Goal: Transaction & Acquisition: Obtain resource

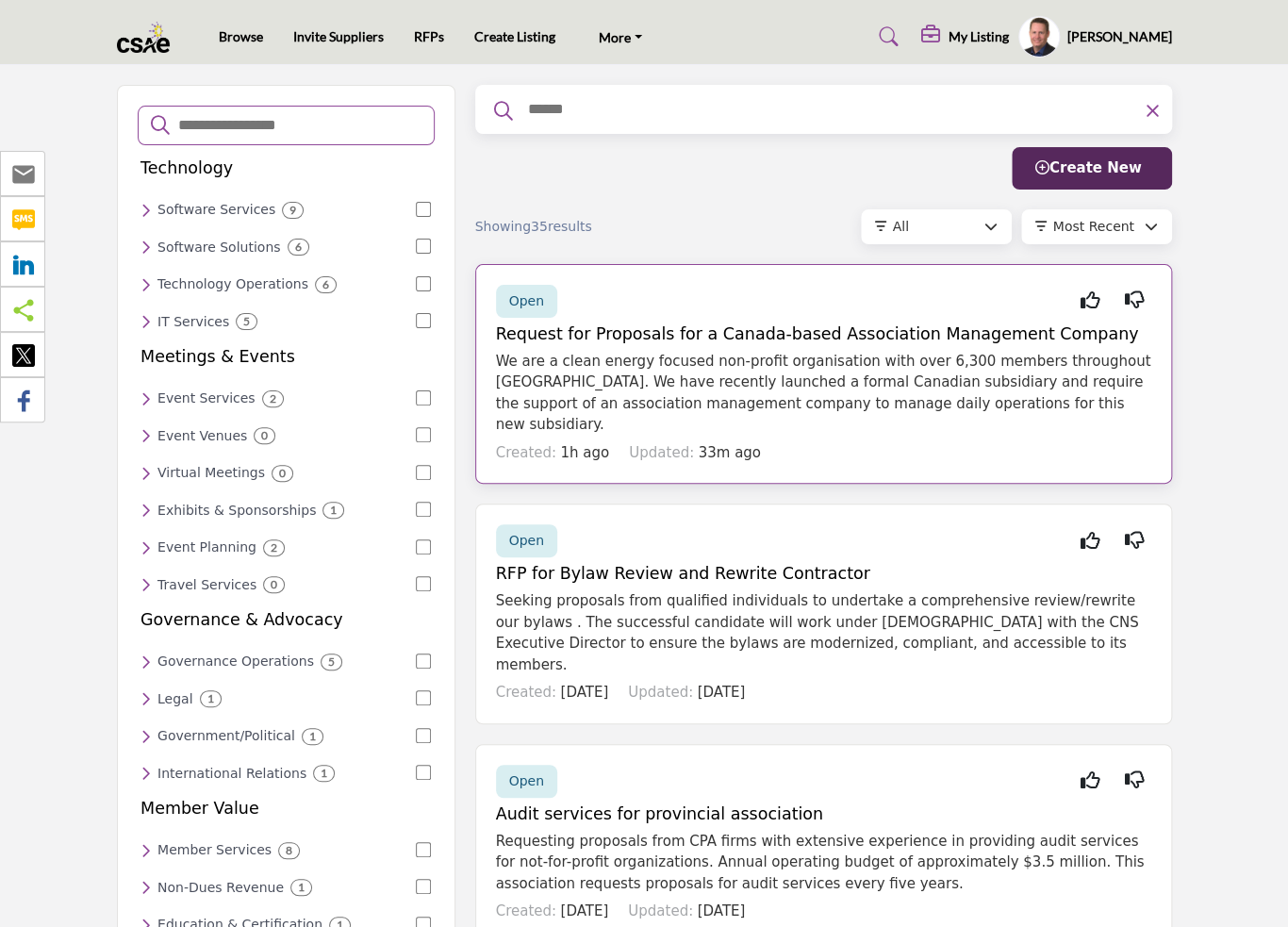
click at [711, 324] on h5 "Request for Proposals for a Canada-based Association Management Company" at bounding box center [824, 333] width 655 height 20
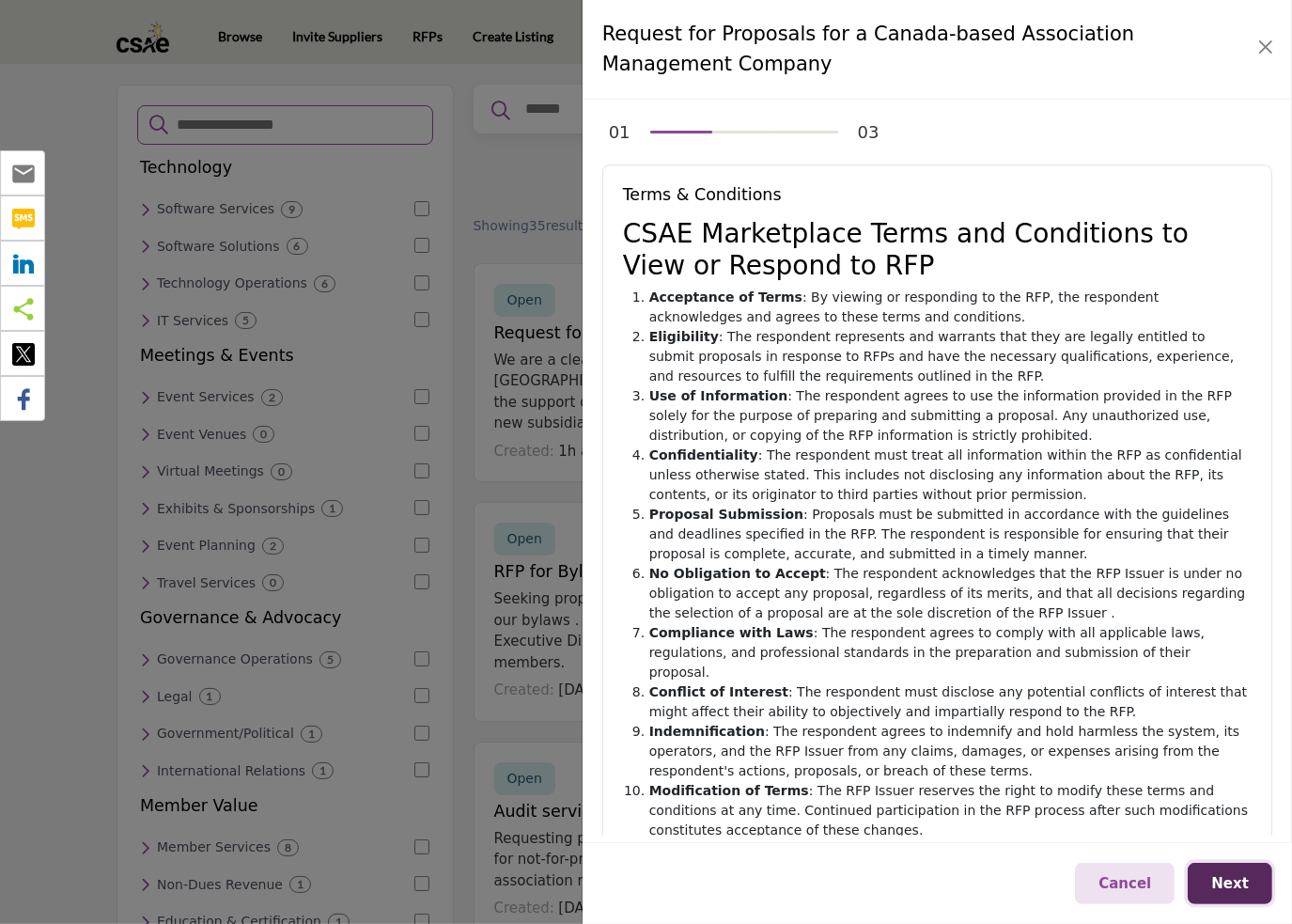
click at [1229, 875] on span "Next" at bounding box center [1230, 883] width 38 height 17
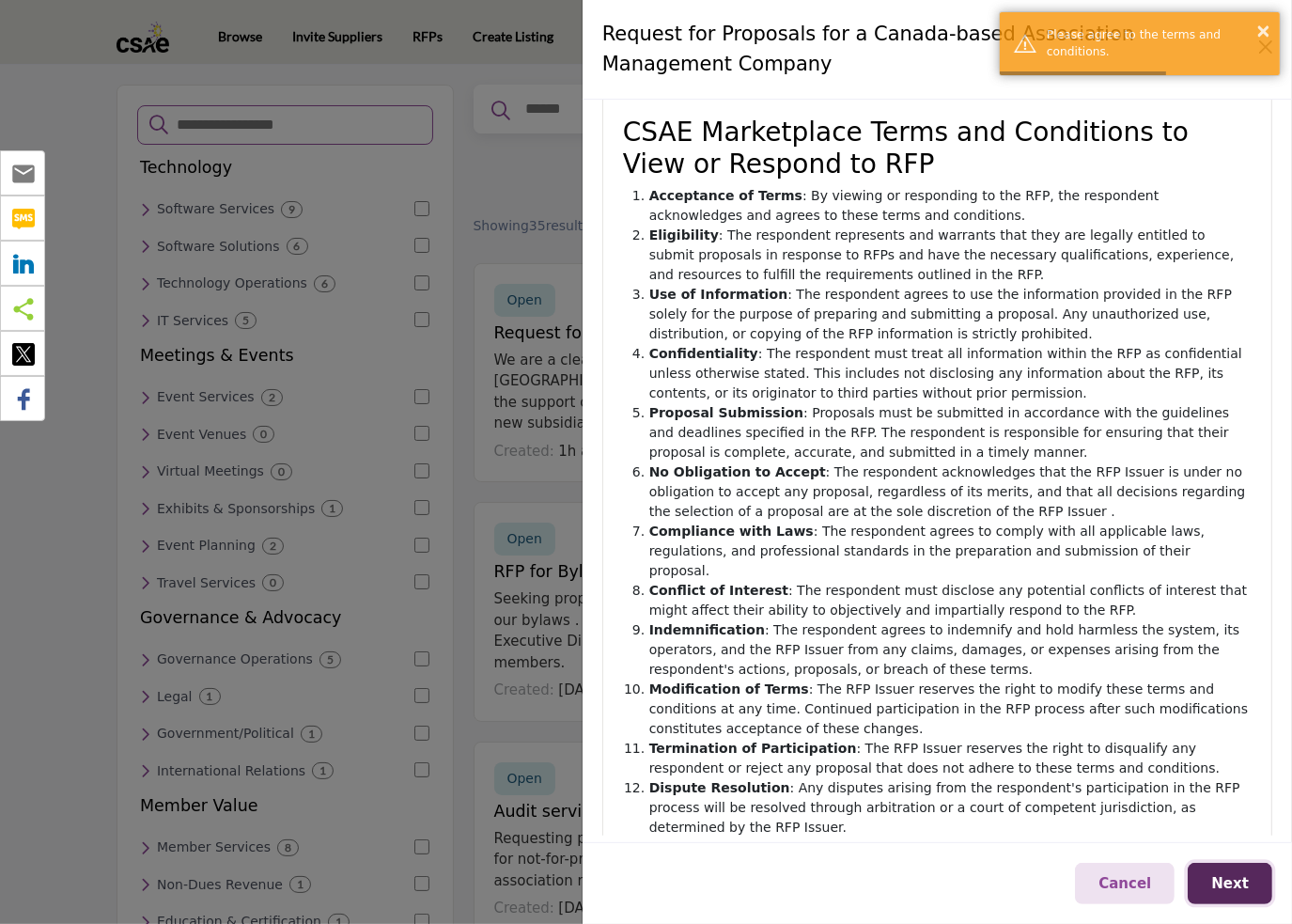
scroll to position [159, 0]
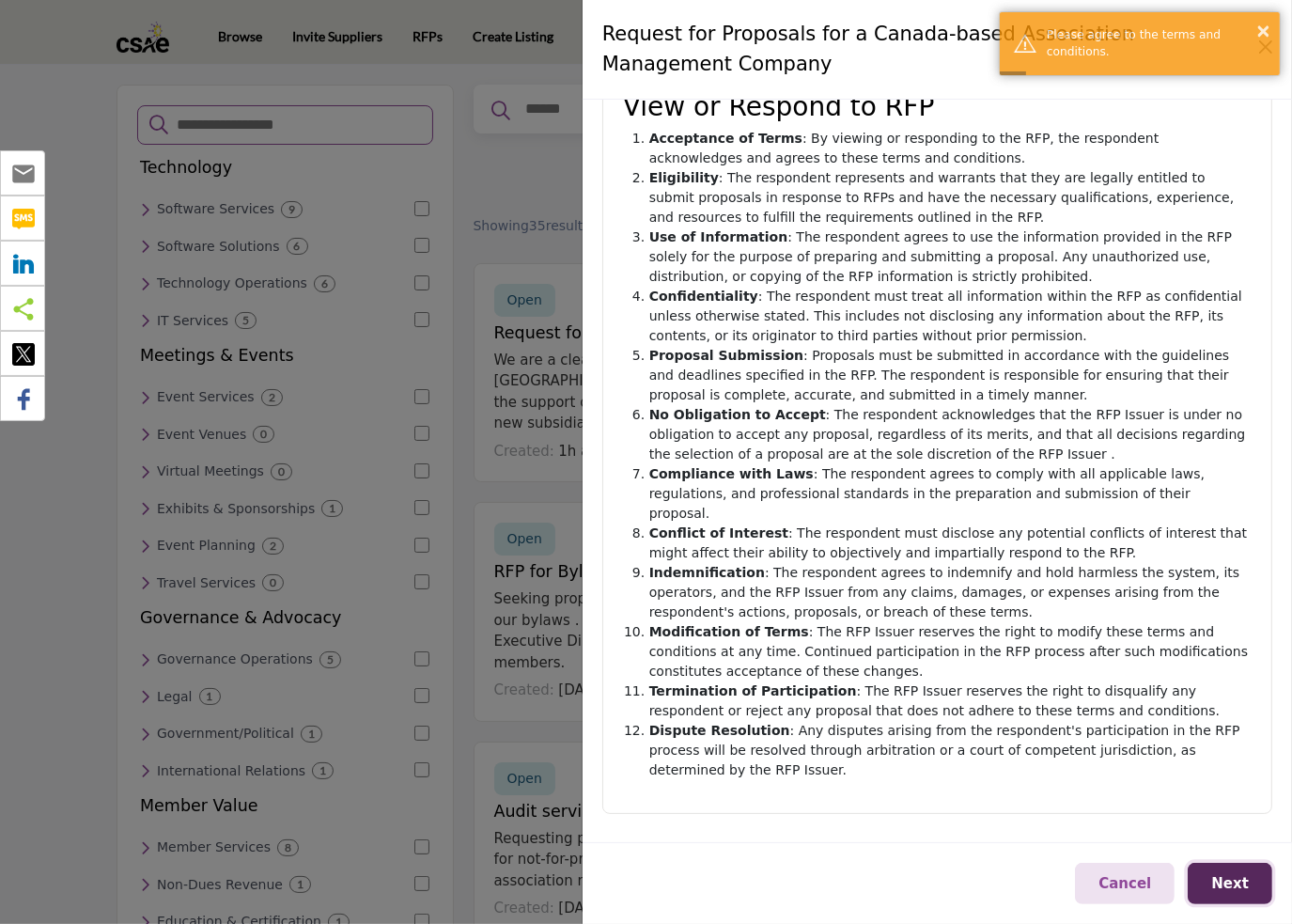
click at [1241, 875] on span "Next" at bounding box center [1230, 883] width 38 height 17
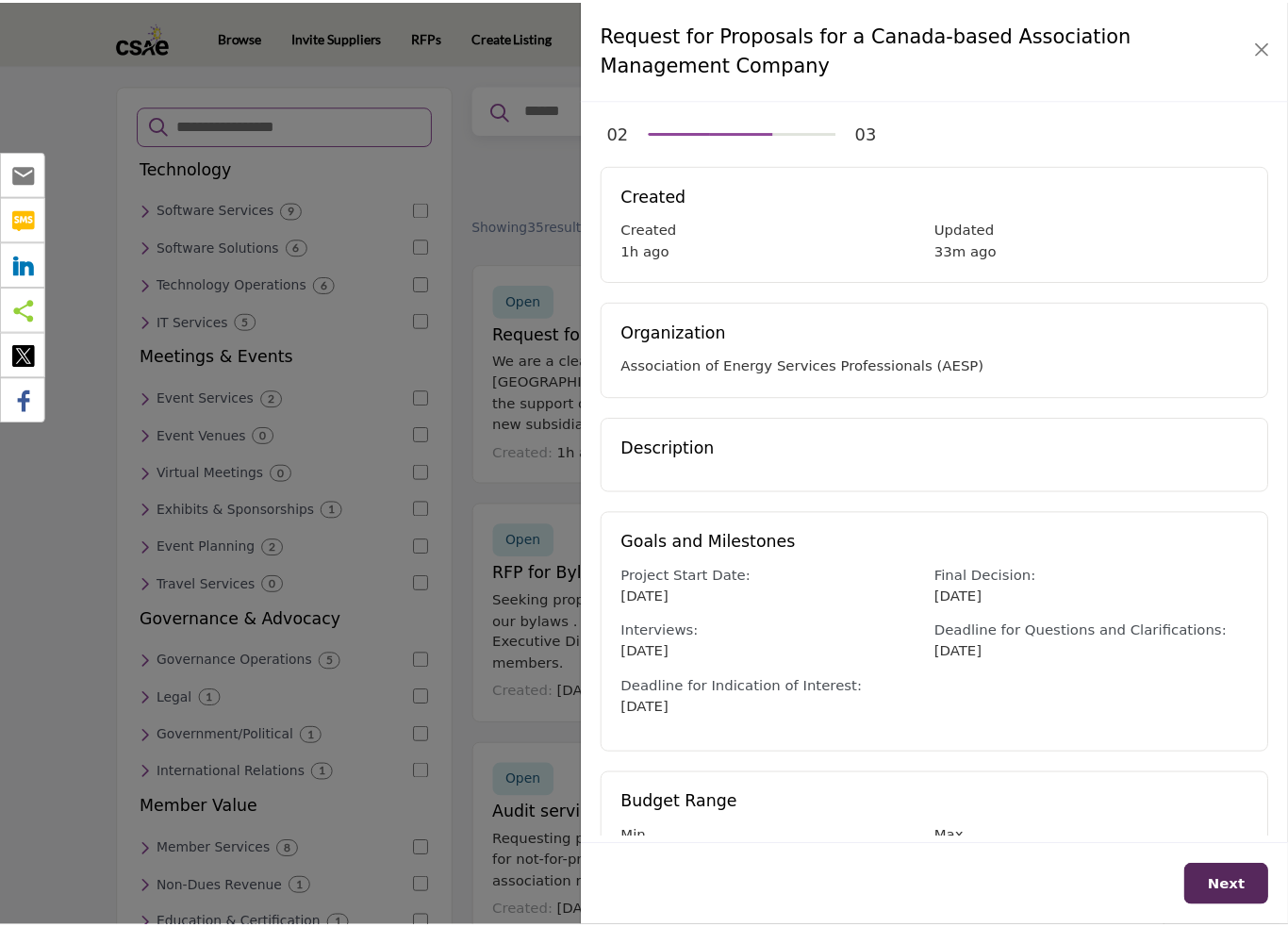
scroll to position [67, 0]
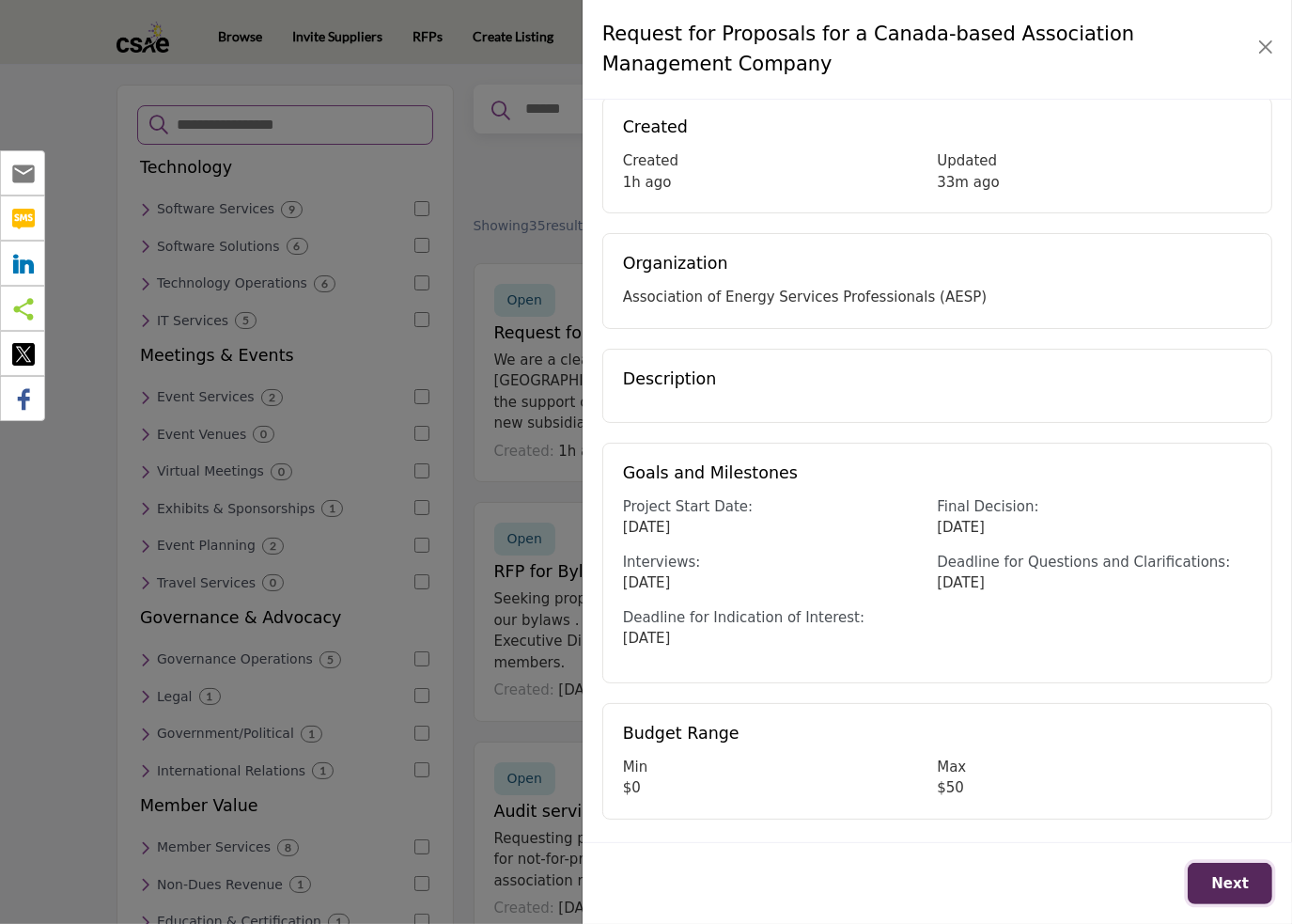
click at [1227, 882] on span "Next" at bounding box center [1230, 883] width 38 height 17
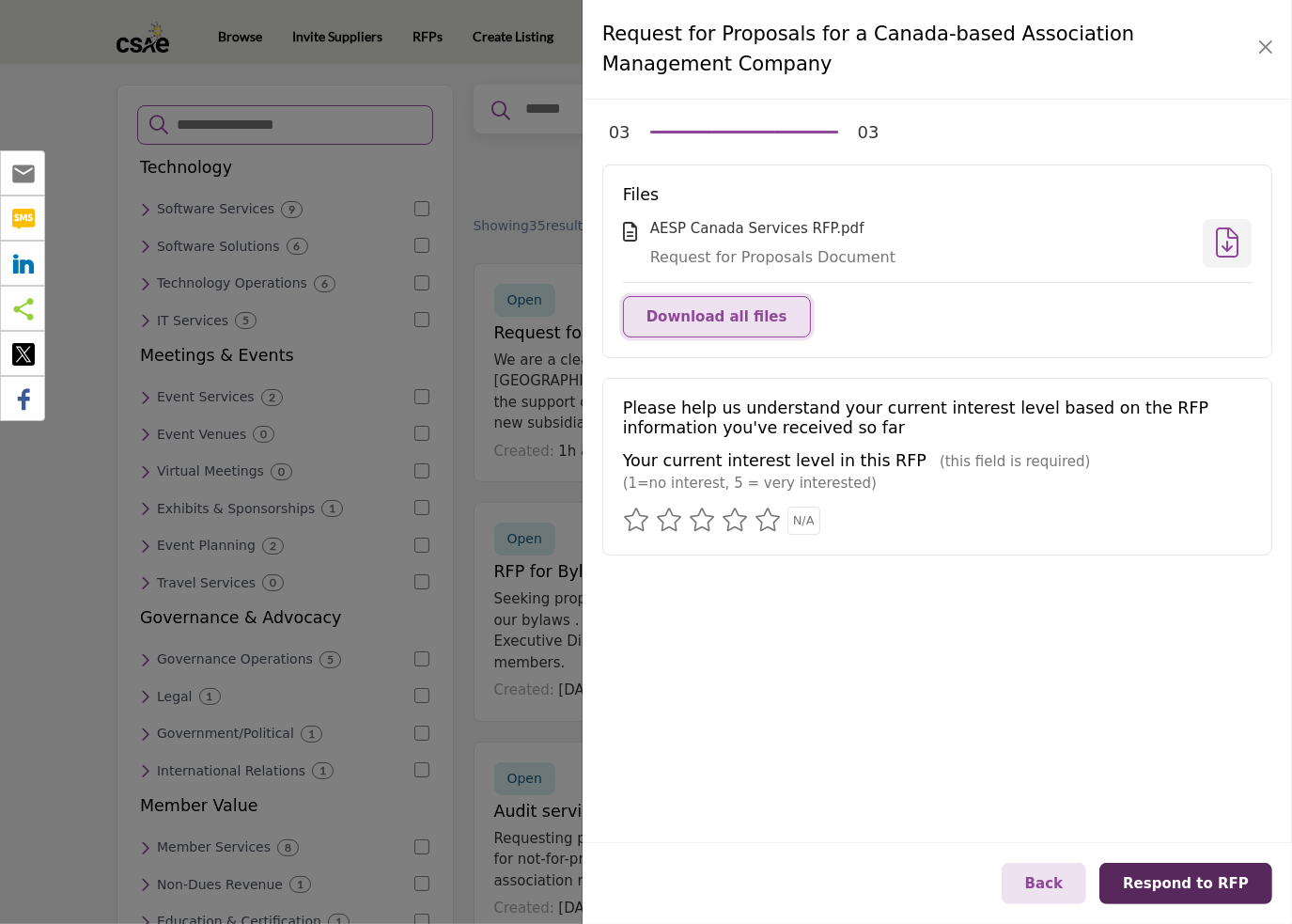
click at [712, 319] on span "Download all files" at bounding box center [717, 317] width 141 height 17
click at [1268, 49] on button "Close" at bounding box center [1265, 47] width 27 height 27
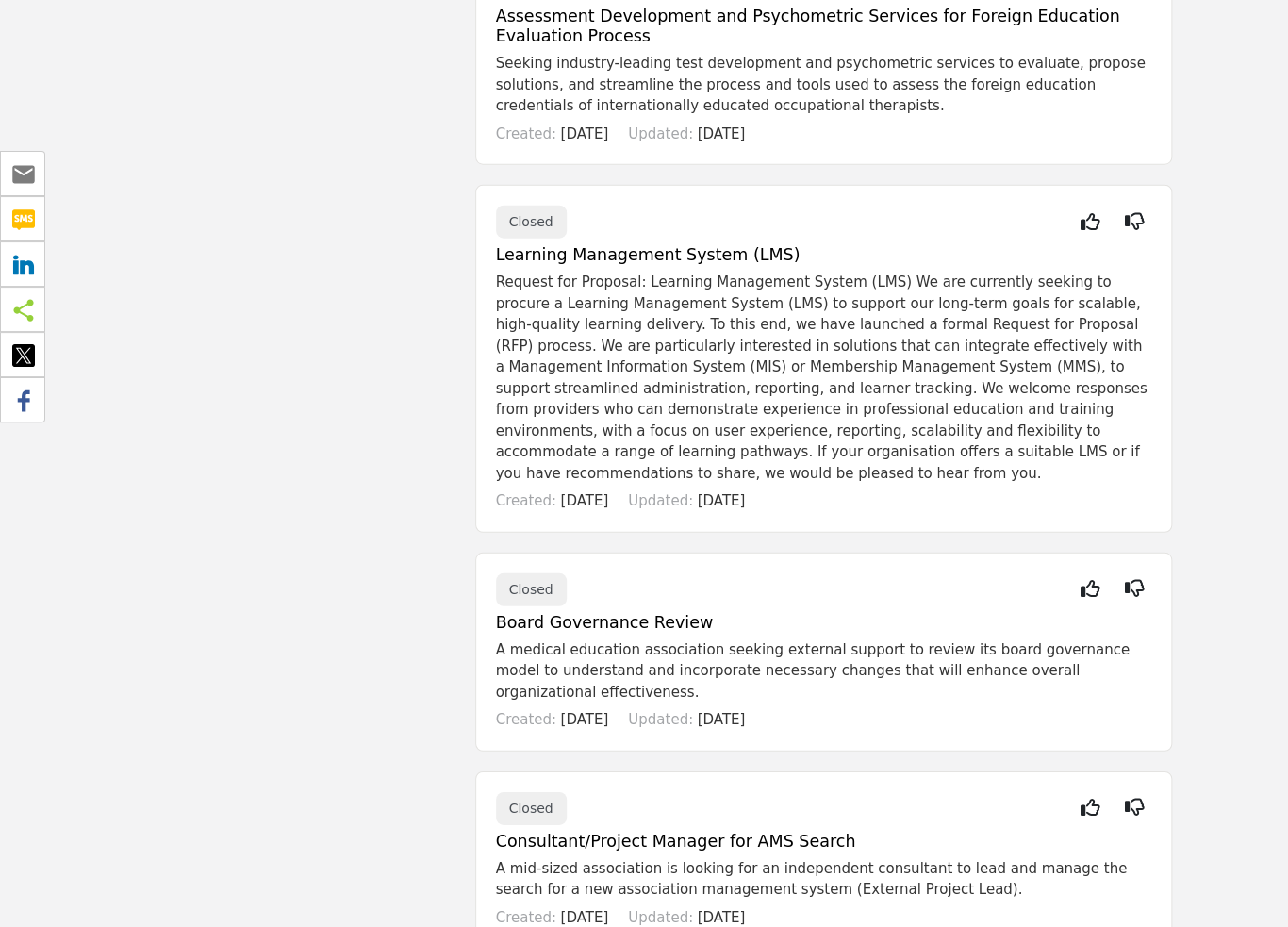
scroll to position [2074, 0]
